Goal: Find specific page/section: Find specific page/section

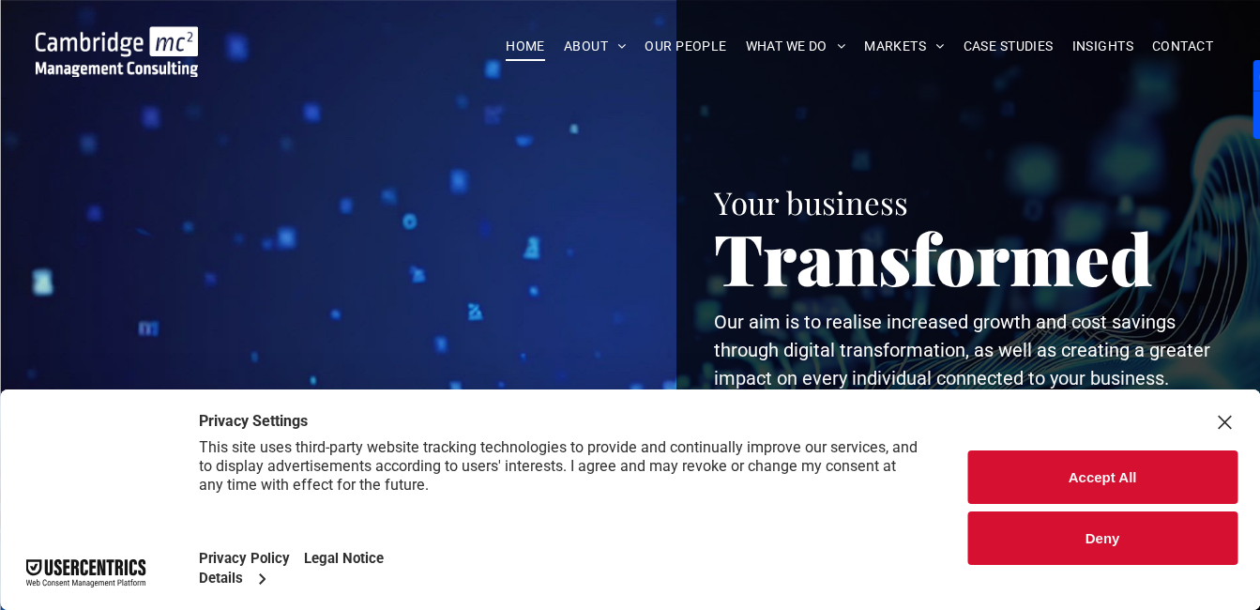
click at [1098, 474] on button "Accept All" at bounding box center [1102, 476] width 270 height 53
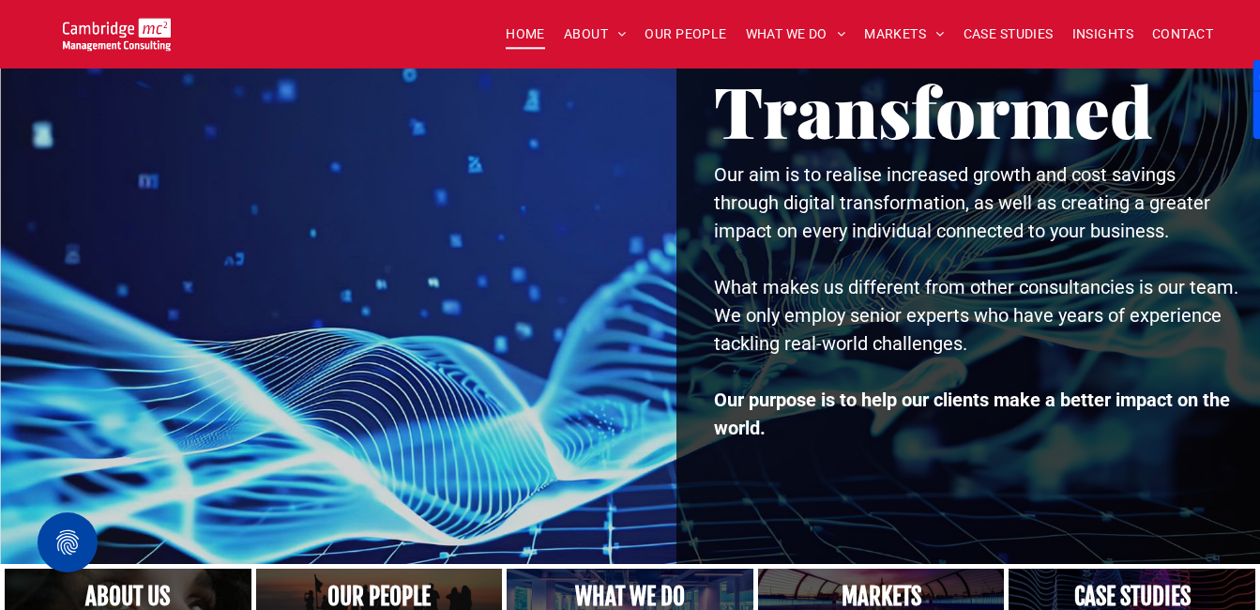
scroll to position [113, 0]
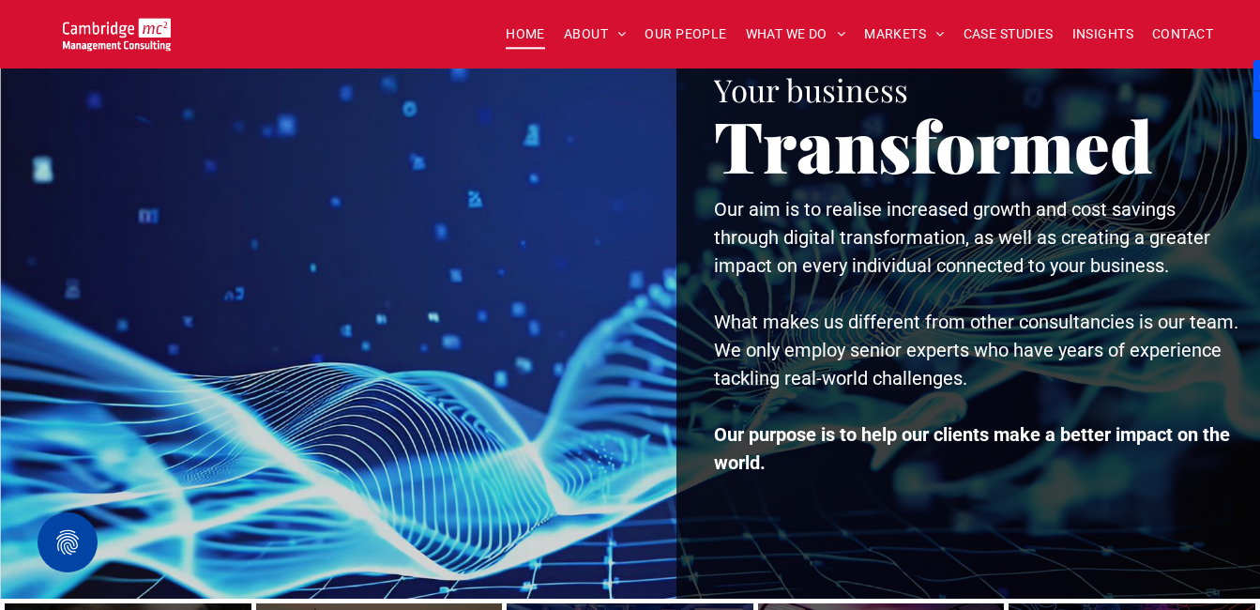
click at [78, 338] on div at bounding box center [344, 242] width 612 height 711
click at [676, 32] on span "OUR PEOPLE" at bounding box center [685, 34] width 82 height 29
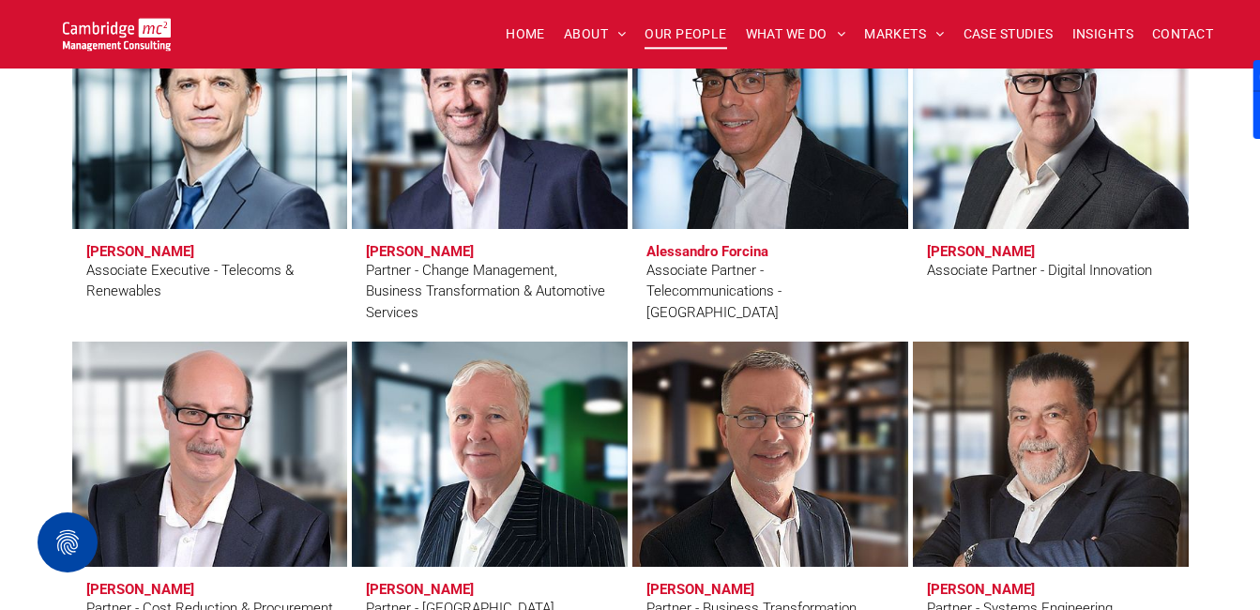
scroll to position [4239, 0]
